Goal: Information Seeking & Learning: Learn about a topic

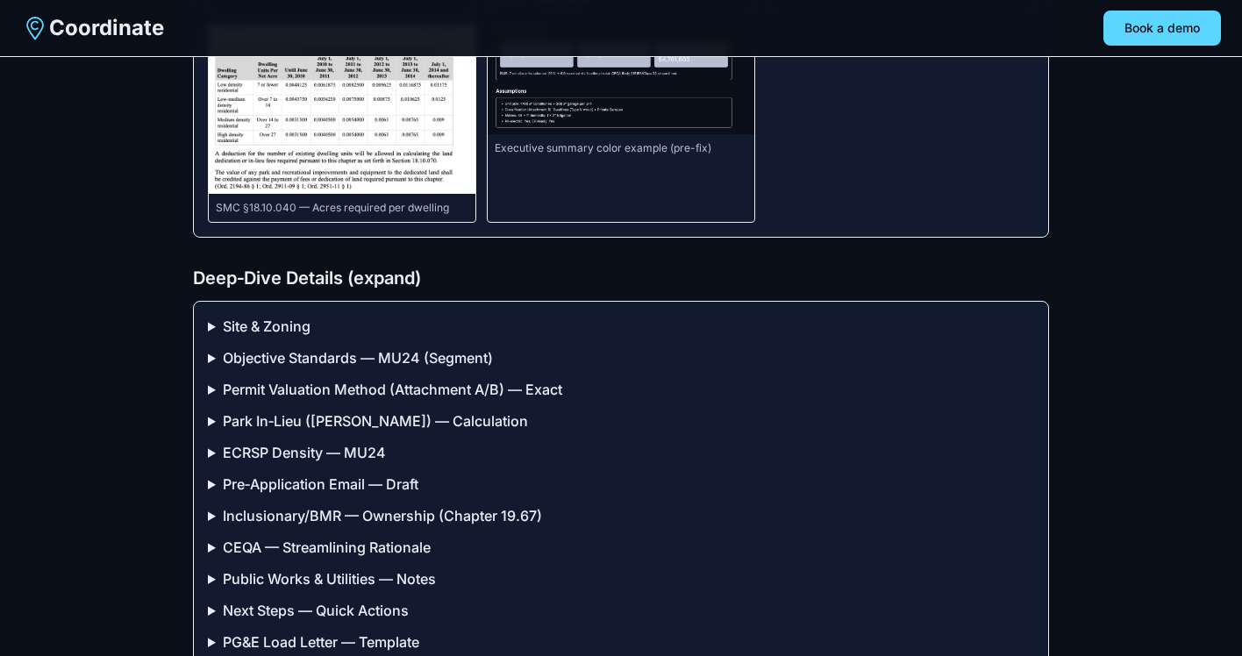
scroll to position [2856, 0]
